Goal: Task Accomplishment & Management: Use online tool/utility

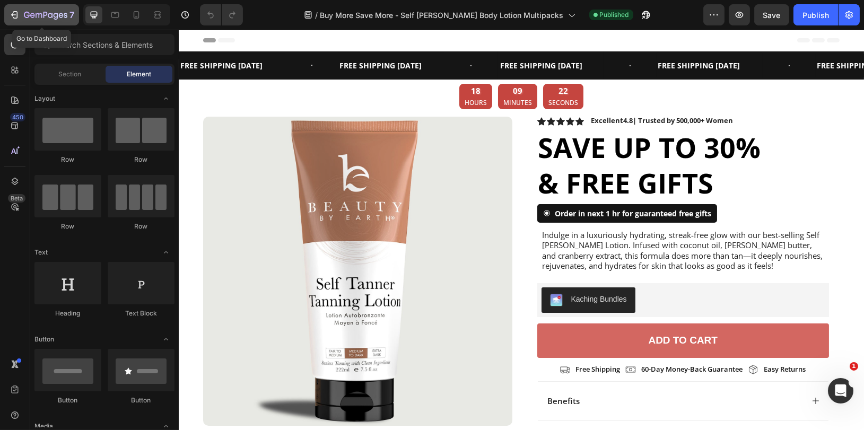
click at [18, 14] on icon "button" at bounding box center [14, 15] width 11 height 11
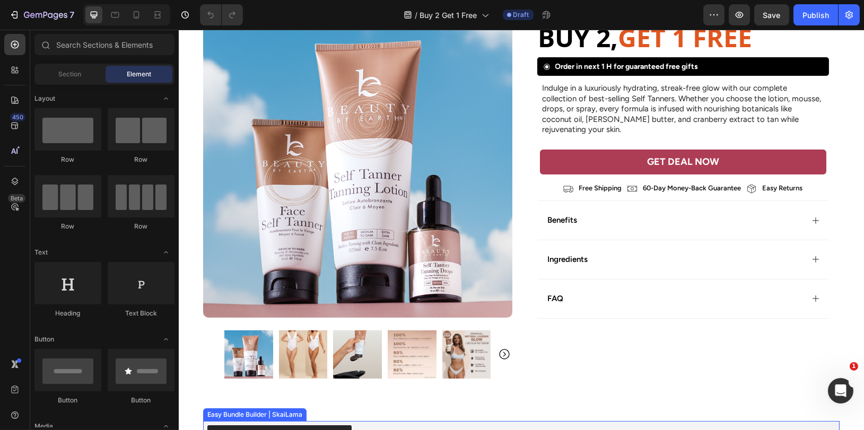
scroll to position [211, 0]
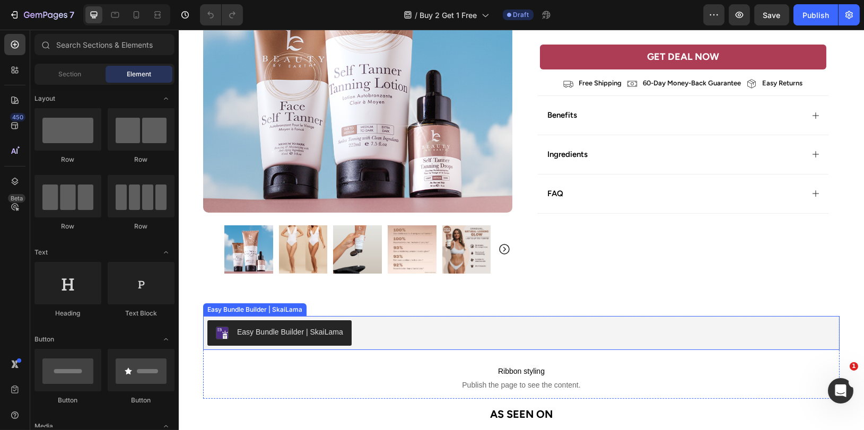
click at [273, 337] on div "Easy Bundle Builder | SkaiLama" at bounding box center [290, 332] width 106 height 11
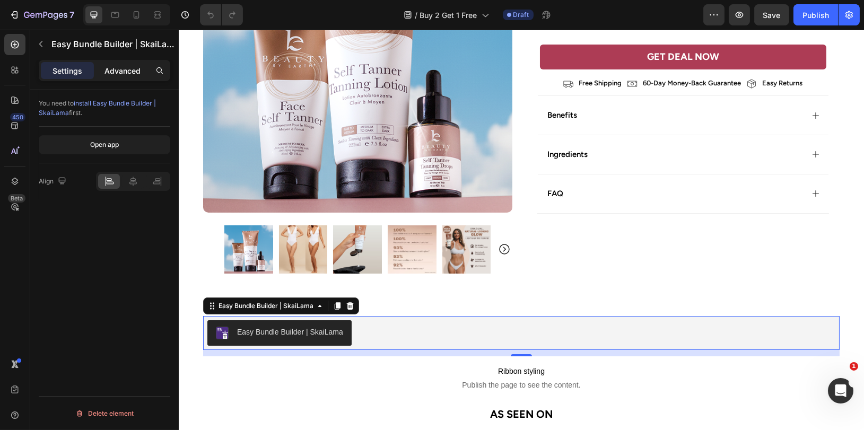
click at [119, 69] on p "Advanced" at bounding box center [122, 70] width 36 height 11
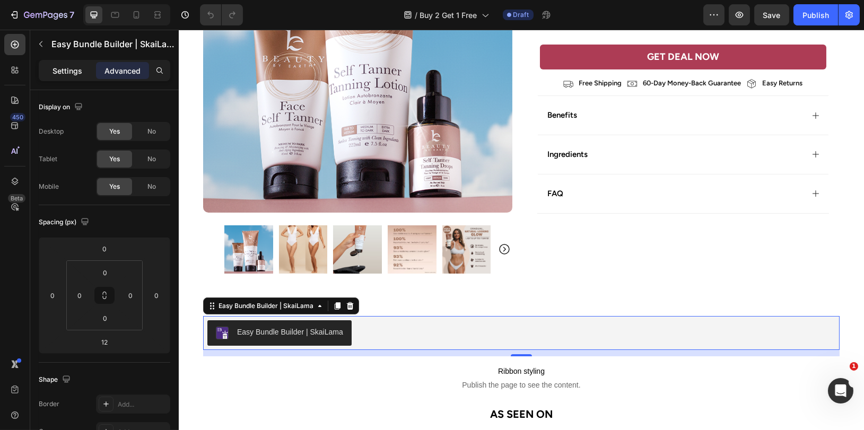
click at [63, 70] on p "Settings" at bounding box center [68, 70] width 30 height 11
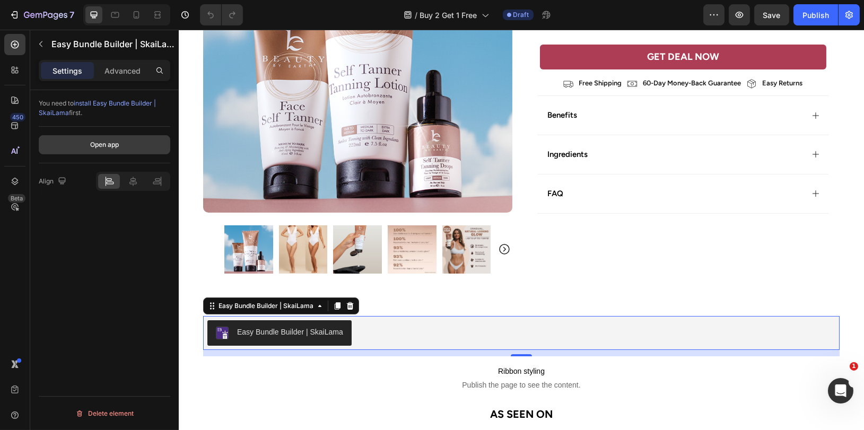
click at [71, 144] on button "Open app" at bounding box center [105, 144] width 132 height 19
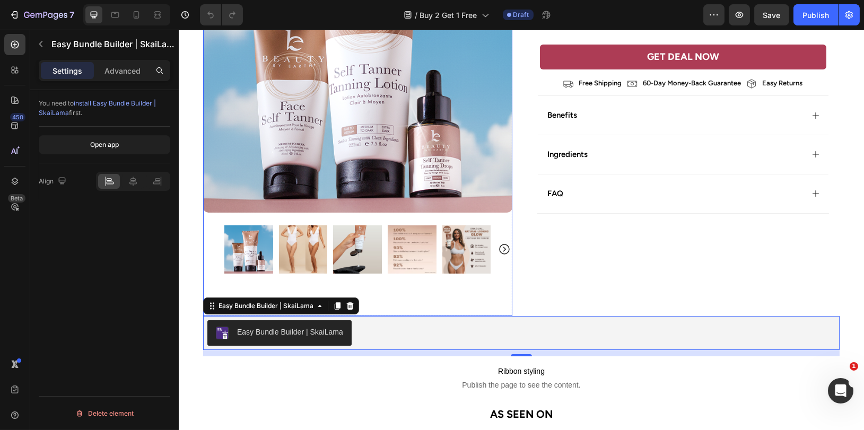
scroll to position [0, 0]
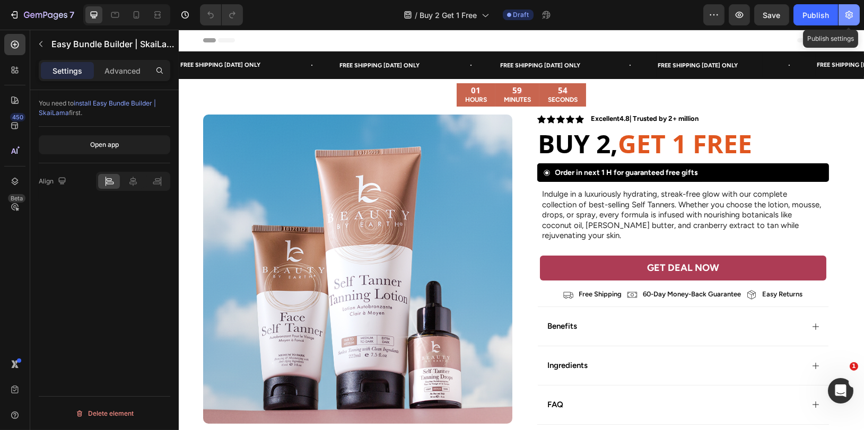
click at [852, 16] on icon "button" at bounding box center [848, 15] width 7 height 8
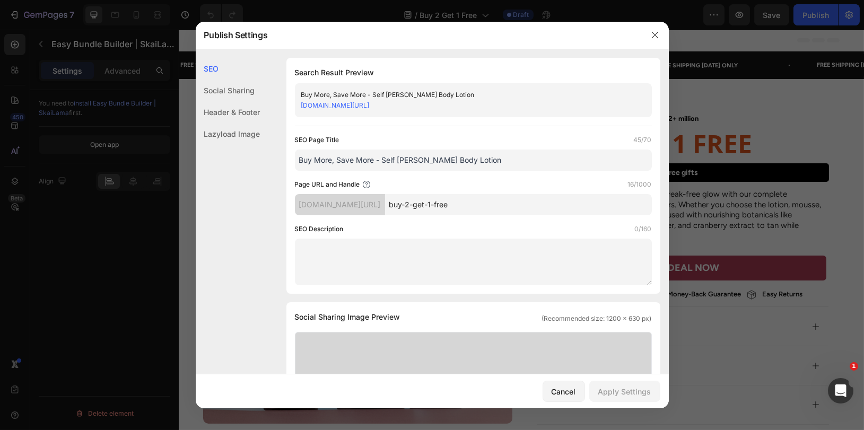
drag, startPoint x: 374, startPoint y: 159, endPoint x: 279, endPoint y: 158, distance: 94.4
type input "Buy 2 Get 1 Free - Self [PERSON_NAME] Body Lotion"
click at [370, 107] on link "[DOMAIN_NAME][URL]" at bounding box center [335, 105] width 68 height 8
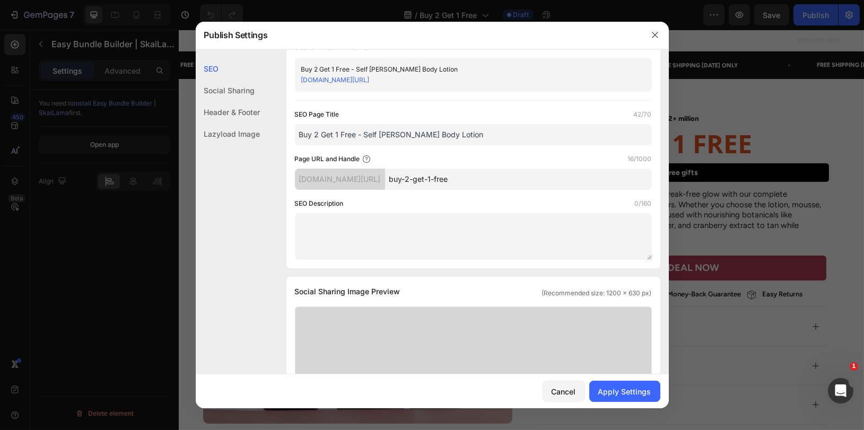
scroll to position [24, 0]
click at [579, 183] on input "buy-2-get-1-free" at bounding box center [518, 180] width 267 height 21
click at [503, 179] on input "buy-2-get-1-free" at bounding box center [518, 180] width 267 height 21
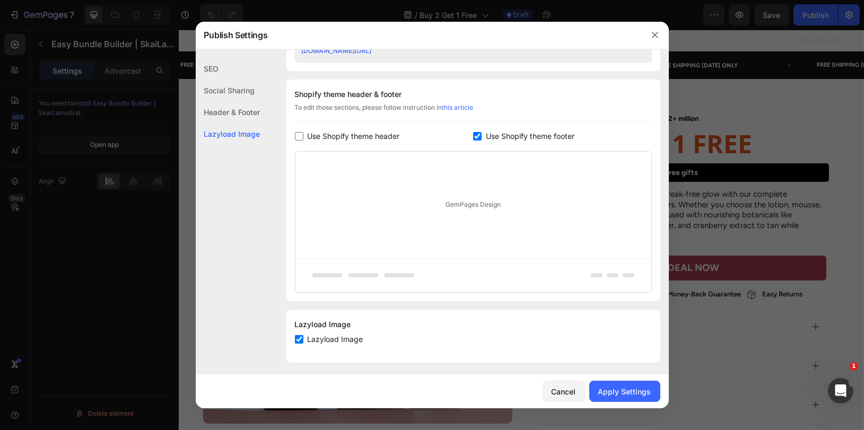
scroll to position [475, 0]
type input "LP-buy-2-get-1-free"
drag, startPoint x: 616, startPoint y: 390, endPoint x: 615, endPoint y: 369, distance: 21.7
click at [616, 390] on div "Apply Settings" at bounding box center [624, 391] width 53 height 11
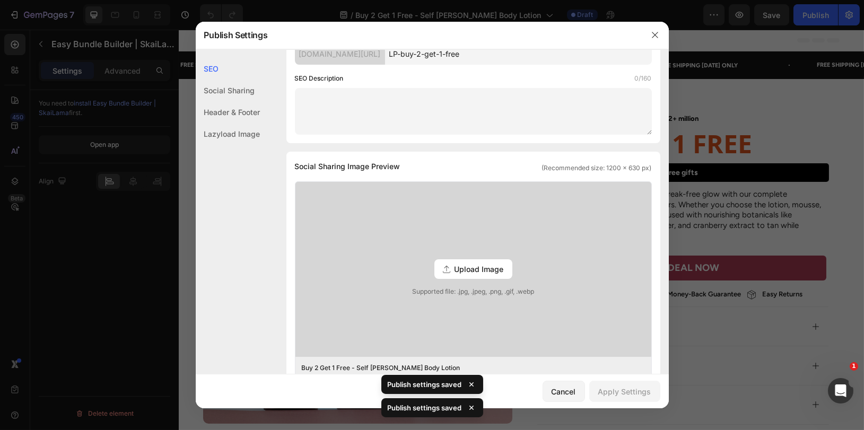
scroll to position [0, 0]
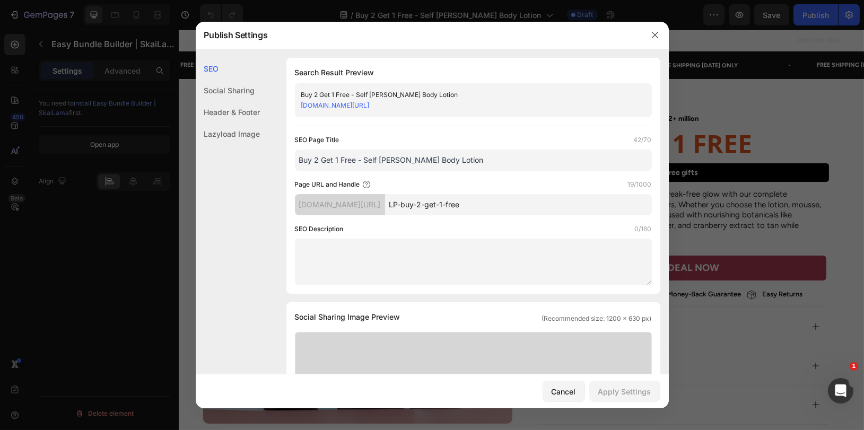
copy link "[DOMAIN_NAME][URL]"
click at [812, 43] on div at bounding box center [432, 215] width 864 height 430
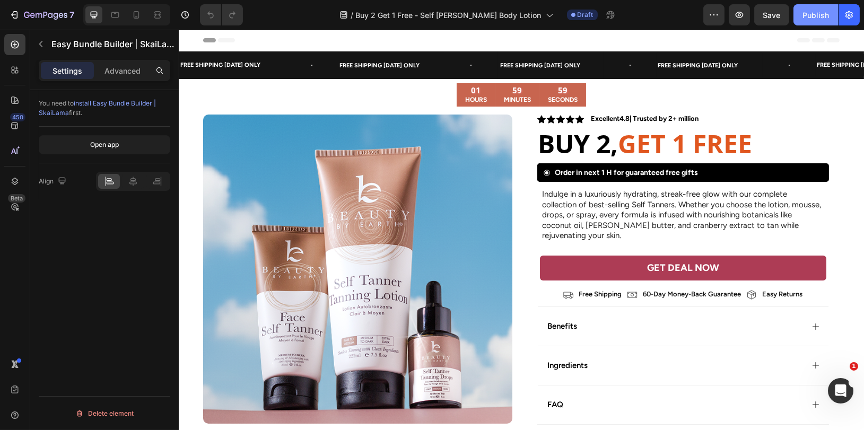
click at [806, 16] on div "Publish" at bounding box center [815, 15] width 27 height 11
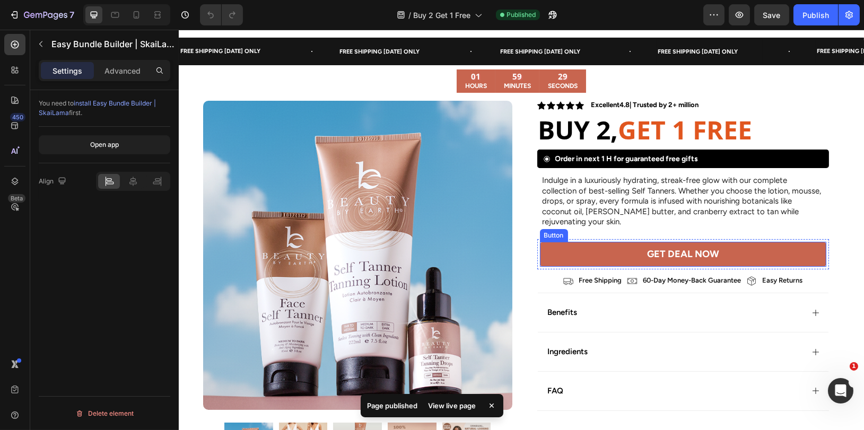
click at [567, 246] on link "GET DEAL NOW" at bounding box center [682, 254] width 287 height 25
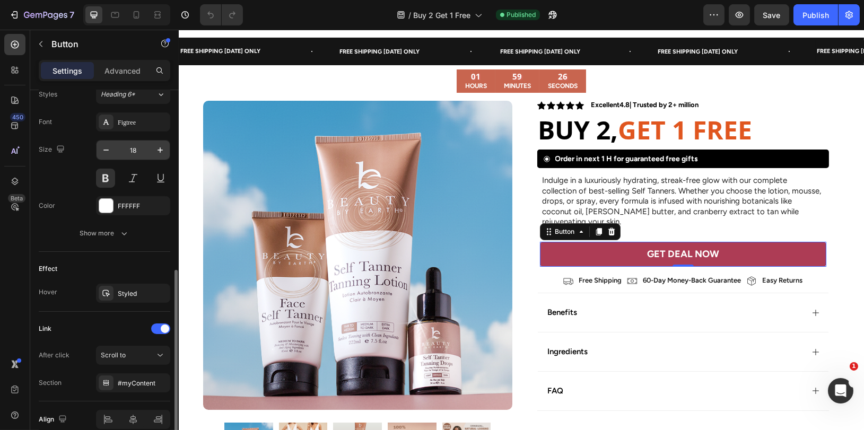
scroll to position [444, 0]
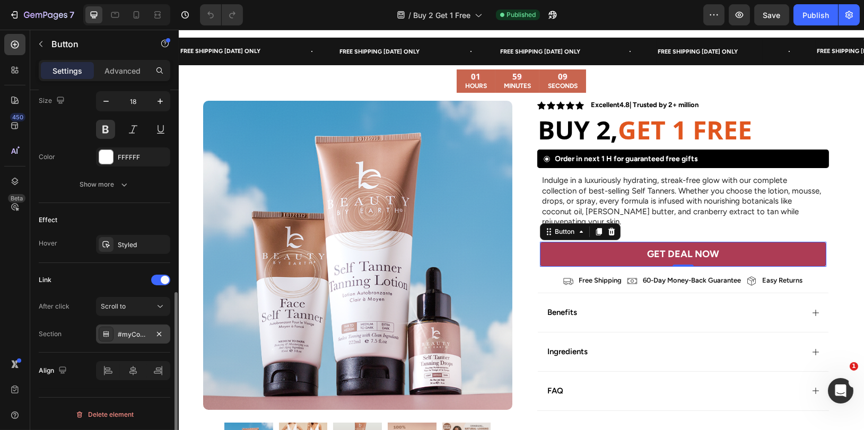
click at [132, 333] on div "#myContent" at bounding box center [133, 335] width 31 height 10
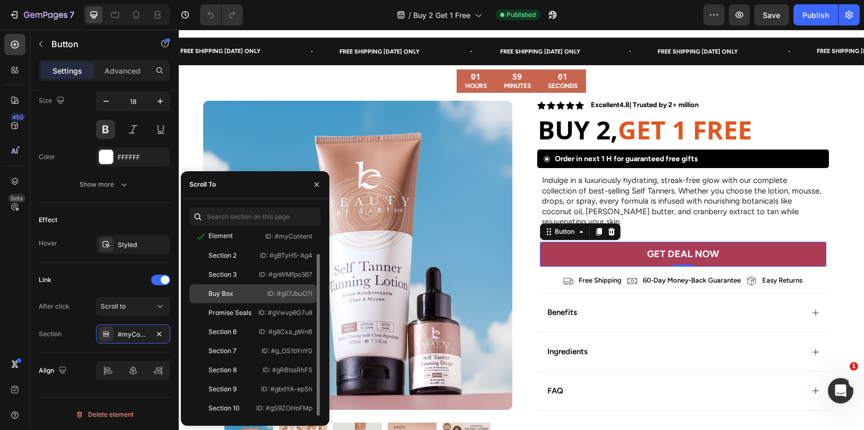
scroll to position [0, 0]
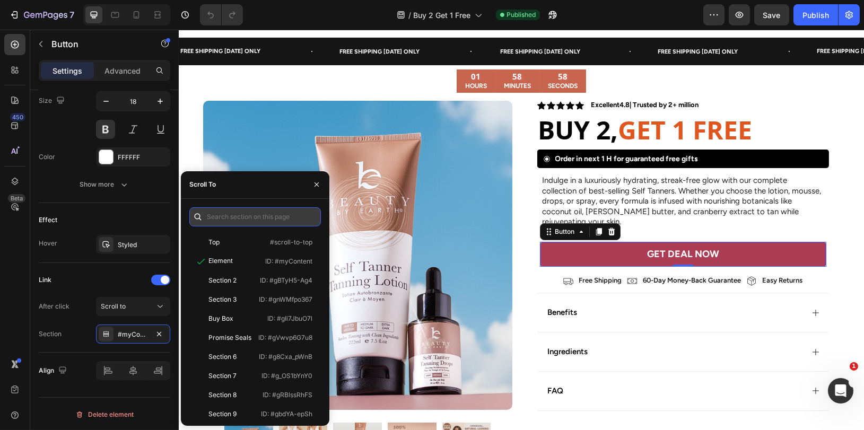
click at [233, 218] on input "text" at bounding box center [255, 216] width 132 height 19
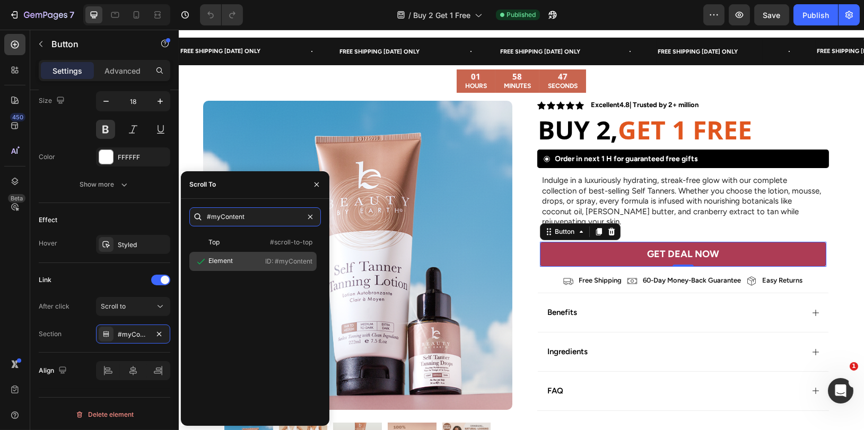
type input "#myContent"
click at [263, 265] on div "Element ID: #myContent" at bounding box center [252, 261] width 127 height 19
click at [237, 259] on div "Element" at bounding box center [225, 261] width 62 height 11
click at [247, 261] on div "Element" at bounding box center [225, 261] width 62 height 11
click at [207, 261] on div at bounding box center [201, 261] width 15 height 11
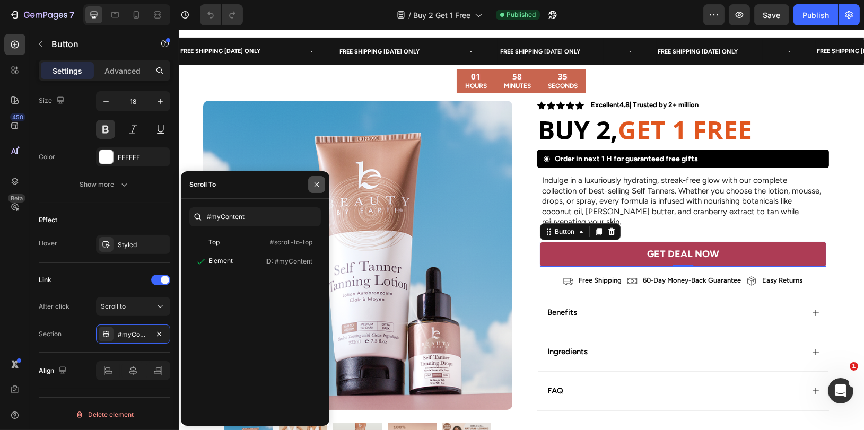
click at [317, 183] on icon "button" at bounding box center [316, 184] width 4 height 4
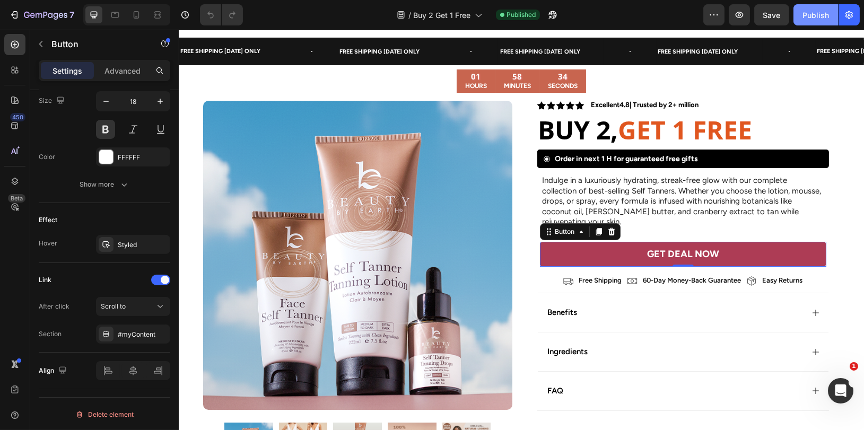
click at [813, 14] on div "Publish" at bounding box center [815, 15] width 27 height 11
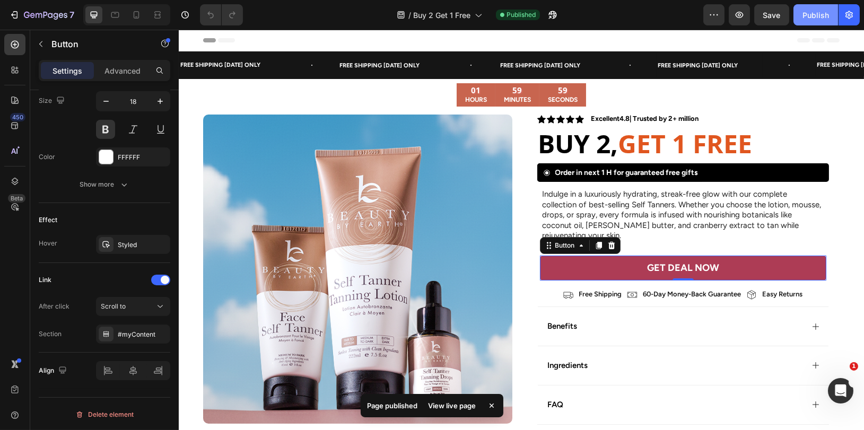
click at [809, 13] on div "Publish" at bounding box center [815, 15] width 27 height 11
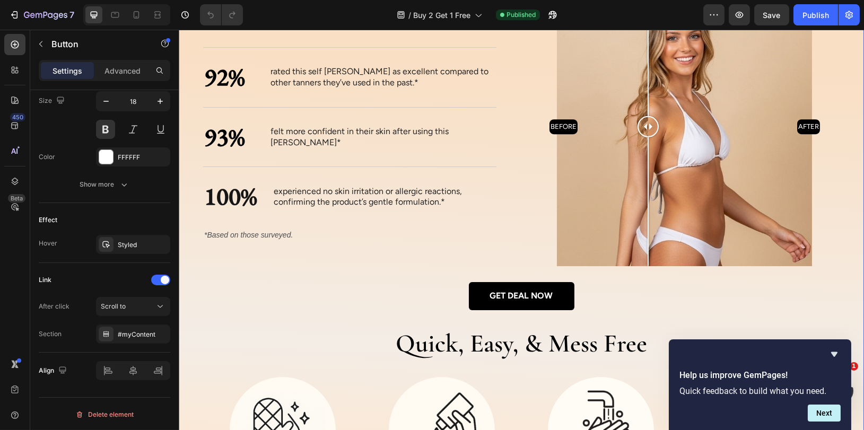
scroll to position [1163, 0]
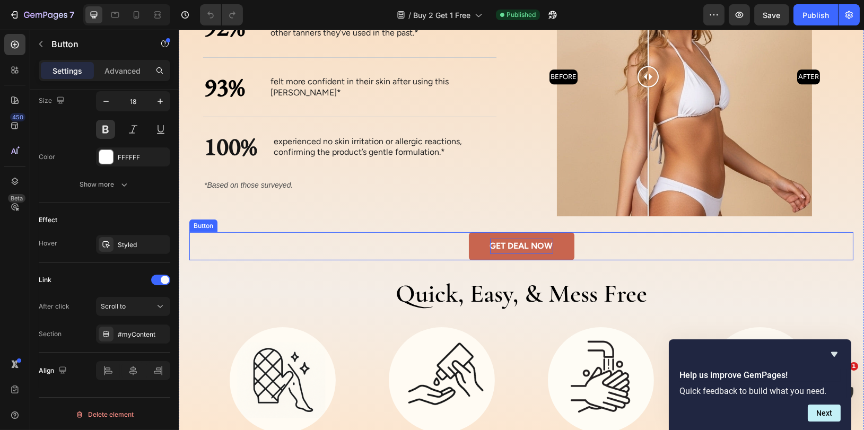
click at [508, 239] on p "GET DEAL NOW" at bounding box center [520, 246] width 63 height 15
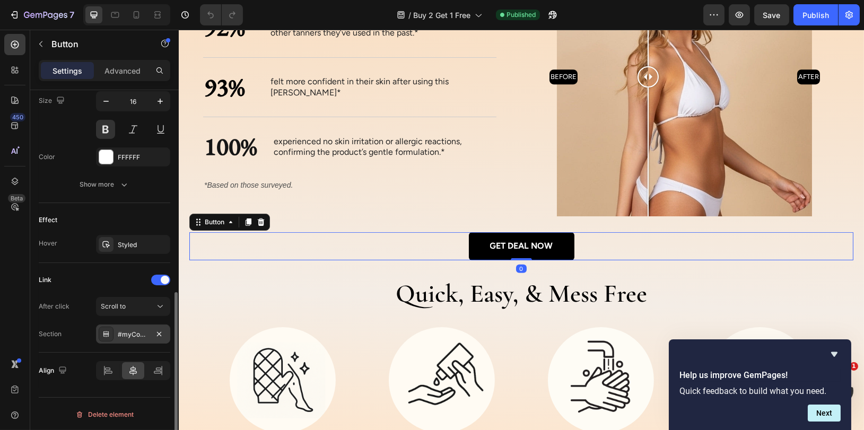
click at [131, 333] on div "#myContent" at bounding box center [133, 335] width 31 height 10
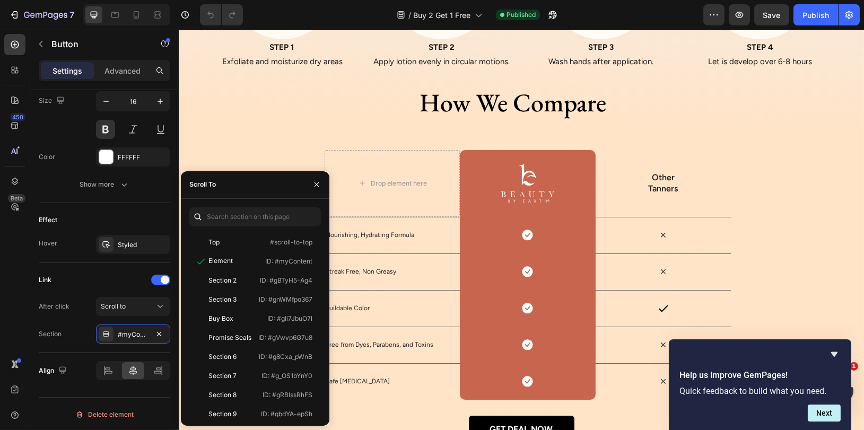
scroll to position [1824, 0]
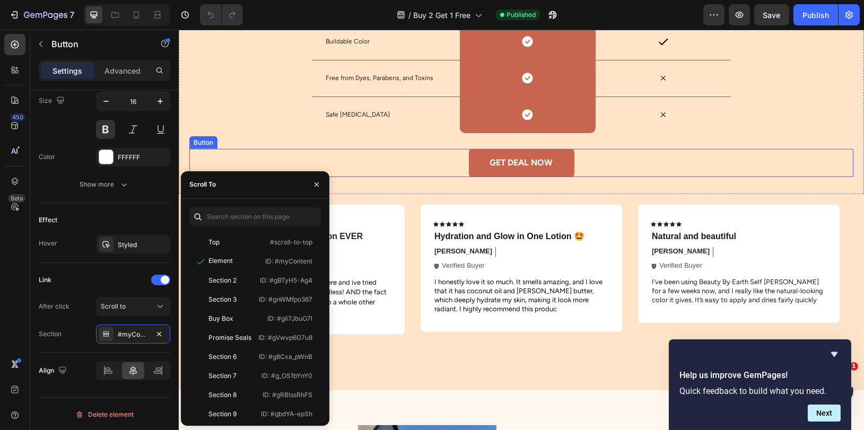
click at [485, 164] on link "GET DEAL NOW" at bounding box center [521, 163] width 106 height 28
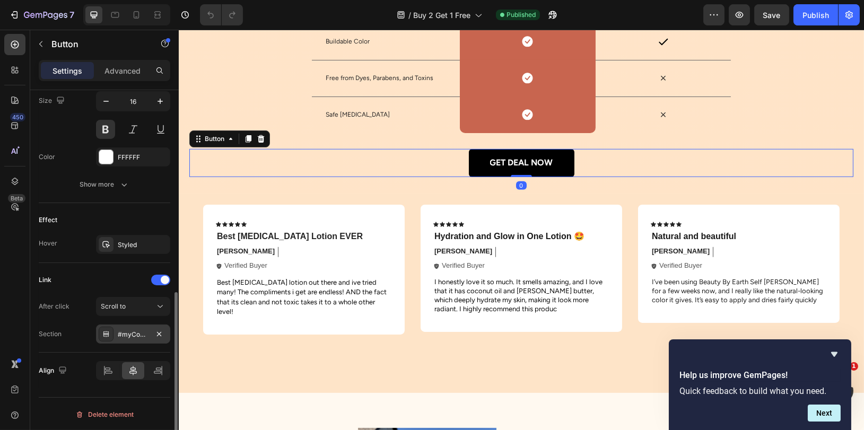
click at [129, 335] on div "#myContent" at bounding box center [133, 335] width 31 height 10
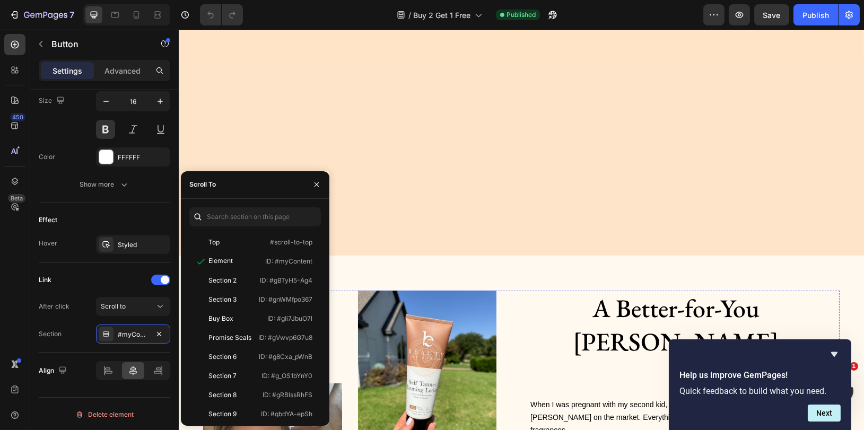
scroll to position [2389, 0]
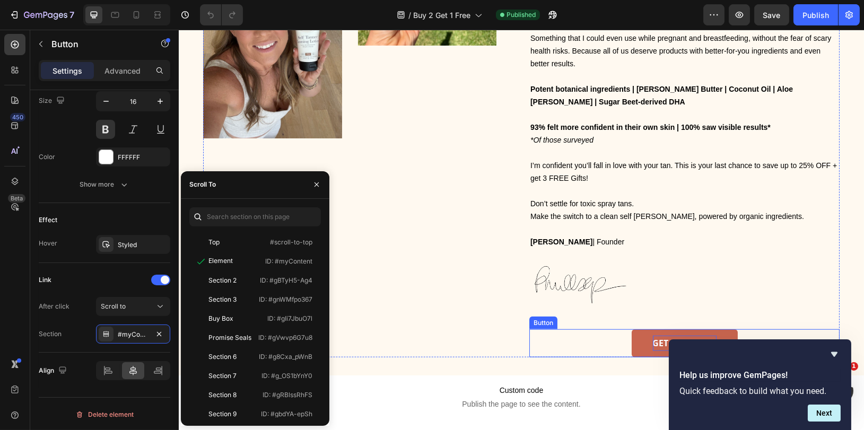
click at [654, 336] on p "GET DEAL NOW" at bounding box center [684, 343] width 64 height 15
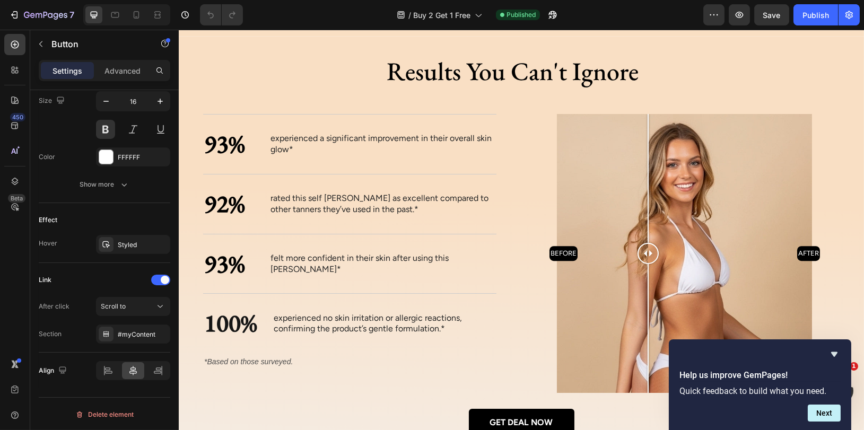
scroll to position [993, 0]
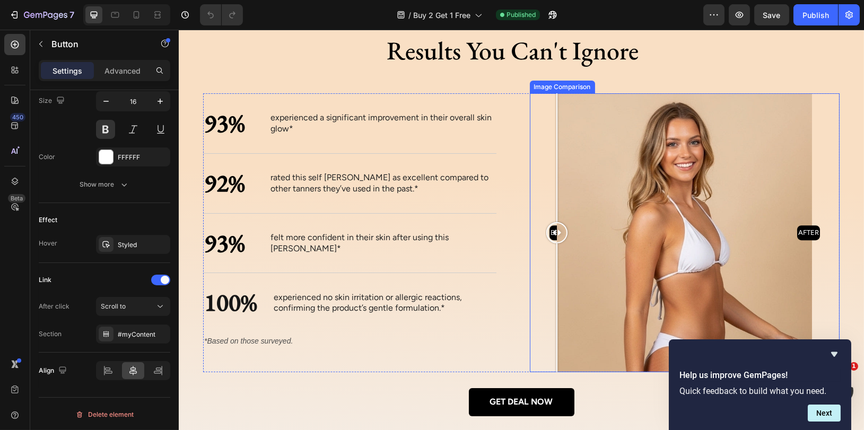
drag, startPoint x: 647, startPoint y: 246, endPoint x: 539, endPoint y: 262, distance: 108.8
click at [539, 262] on div "BEFORE AFTER" at bounding box center [684, 232] width 310 height 279
